Goal: Transaction & Acquisition: Purchase product/service

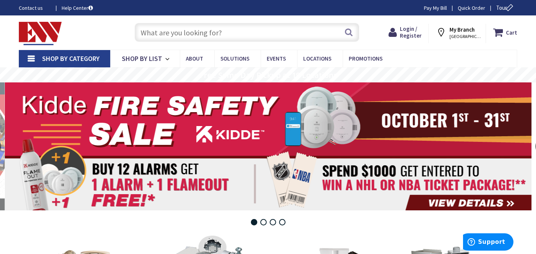
click at [200, 30] on input "text" at bounding box center [247, 32] width 225 height 19
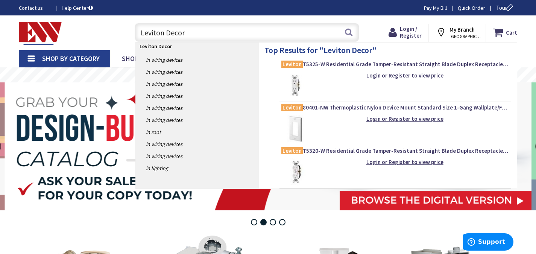
type input "Leviton Decora"
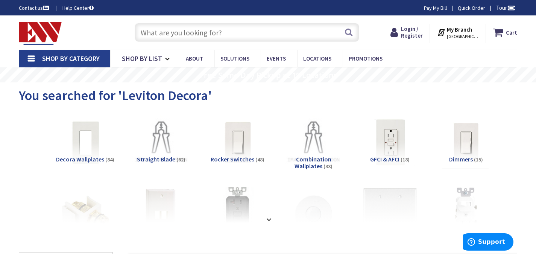
click at [169, 35] on input "text" at bounding box center [247, 32] width 225 height 19
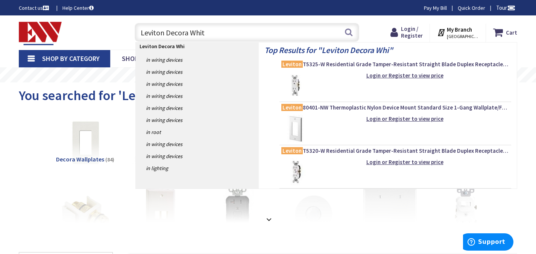
type input "Leviton Decora White"
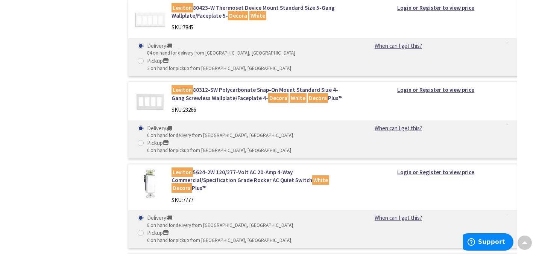
scroll to position [1129, 0]
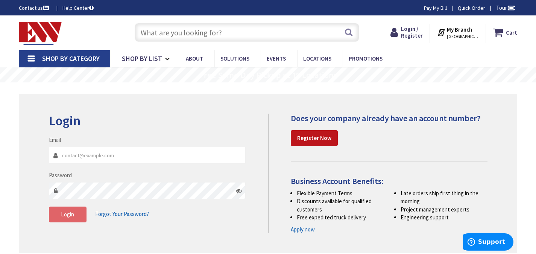
type input "rosecityelectricalservices@gmail.com"
click at [72, 214] on span "Login" at bounding box center [67, 214] width 13 height 7
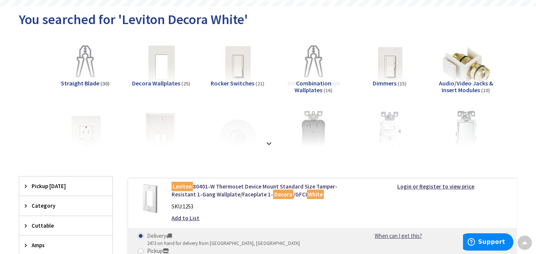
scroll to position [75, 0]
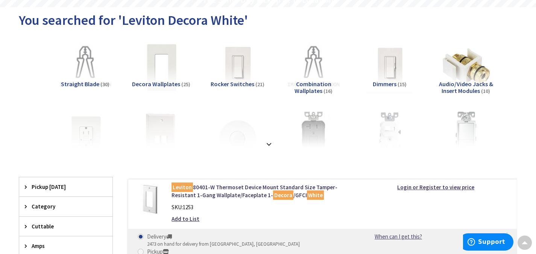
click at [158, 79] on img at bounding box center [162, 67] width 64 height 64
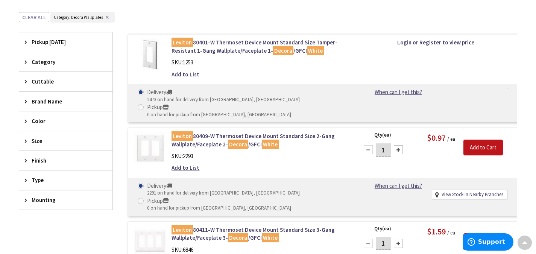
scroll to position [238, 0]
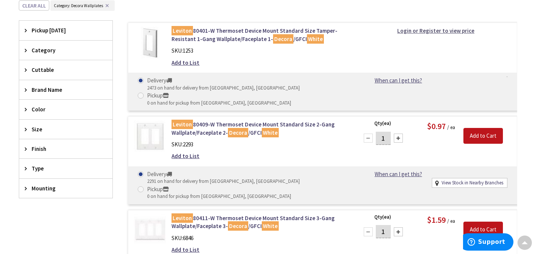
click at [440, 30] on strong "Login or Register to view price" at bounding box center [436, 30] width 77 height 7
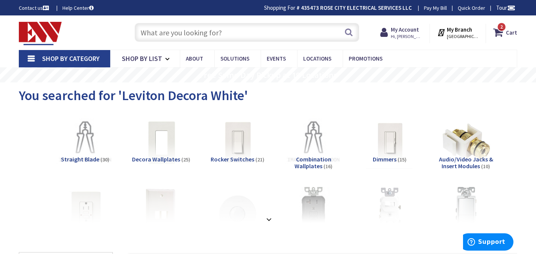
click at [216, 21] on div "Search" at bounding box center [245, 32] width 229 height 24
click at [218, 29] on input "text" at bounding box center [247, 32] width 225 height 19
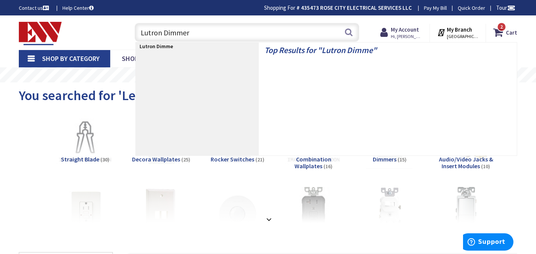
type input "Lutron Dimmers"
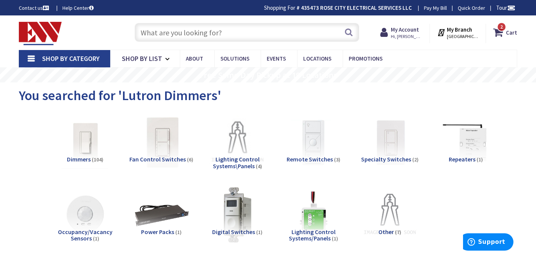
click at [172, 142] on img at bounding box center [162, 143] width 64 height 64
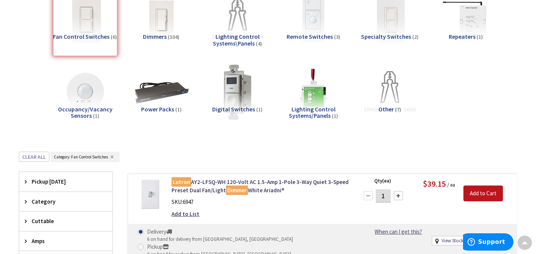
scroll to position [88, 0]
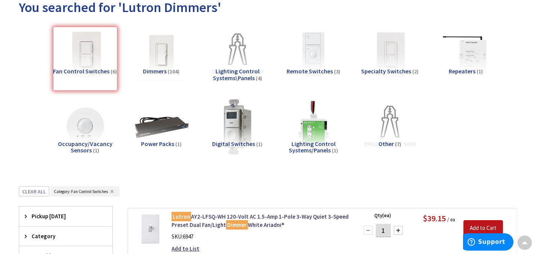
click at [303, 131] on img at bounding box center [314, 127] width 64 height 64
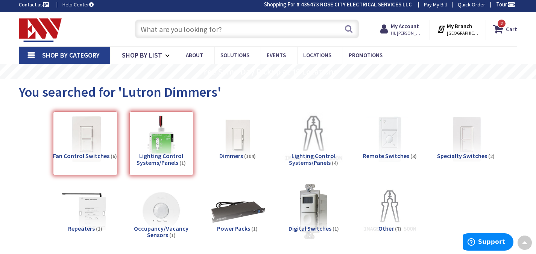
scroll to position [0, 0]
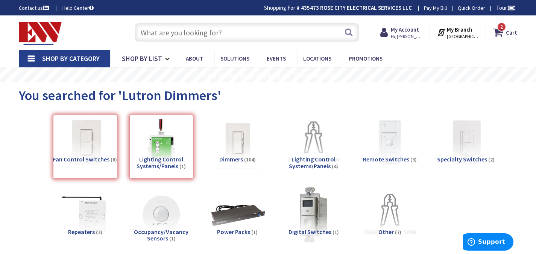
click at [162, 145] on div "Lighting Control Systems/Panels (1)" at bounding box center [162, 147] width 64 height 64
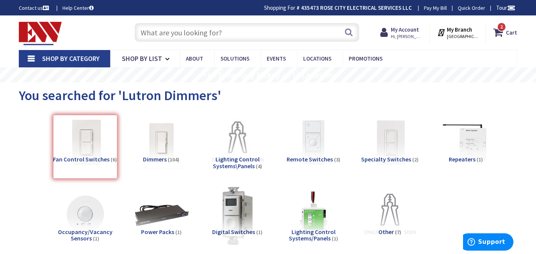
click at [298, 215] on img at bounding box center [314, 215] width 58 height 58
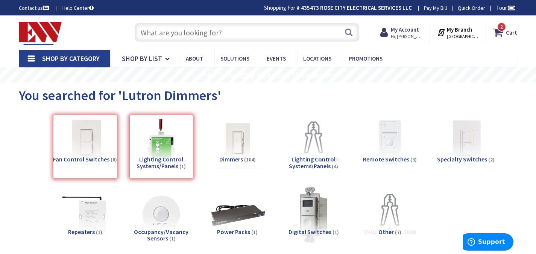
click at [82, 154] on div "Fan Control Switches (6)" at bounding box center [85, 147] width 64 height 64
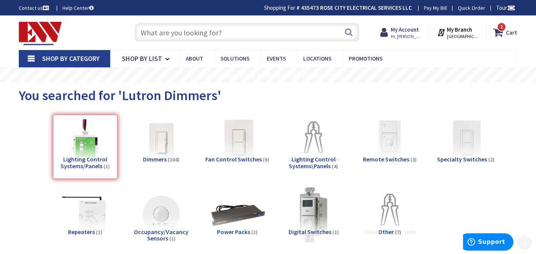
scroll to position [274, 0]
